Goal: Transaction & Acquisition: Download file/media

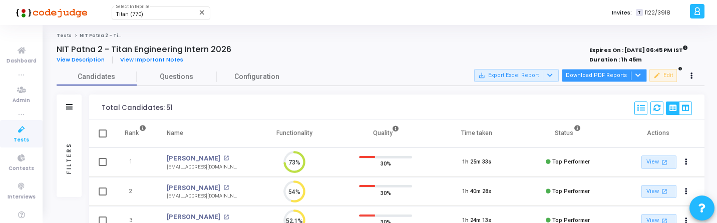
click at [589, 76] on button "Download PDF Reports" at bounding box center [604, 75] width 85 height 13
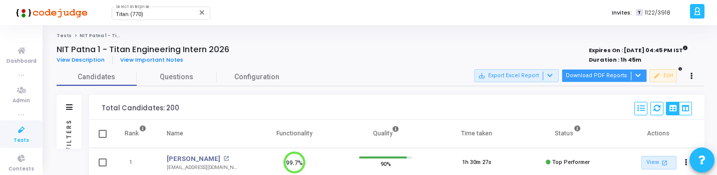
click at [608, 71] on button "Download PDF Reports" at bounding box center [604, 75] width 85 height 13
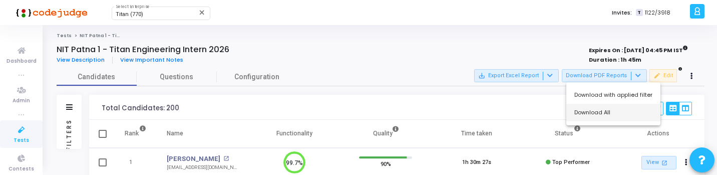
click at [601, 114] on button "Download All" at bounding box center [613, 113] width 94 height 18
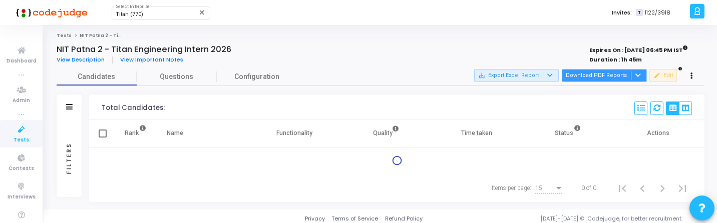
click at [611, 75] on button "Download PDF Reports" at bounding box center [604, 75] width 85 height 13
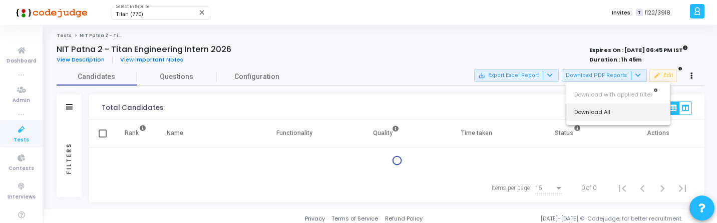
click at [606, 116] on button "Download All" at bounding box center [618, 113] width 104 height 18
